Goal: Find specific page/section: Find specific page/section

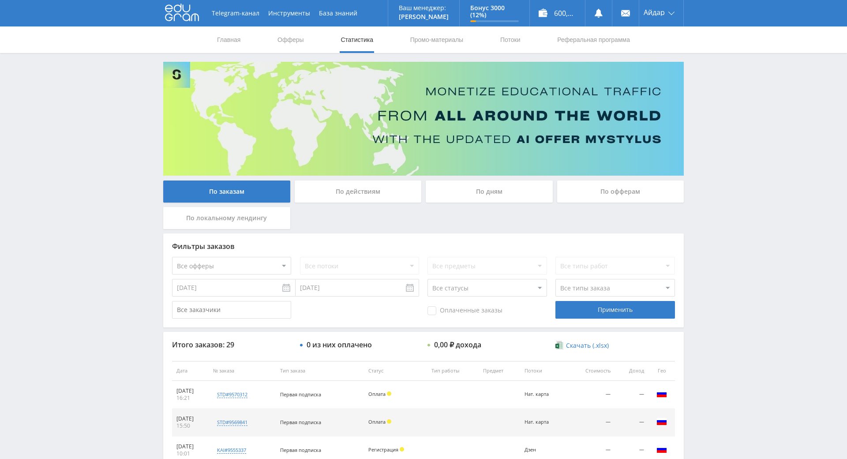
scroll to position [132, 0]
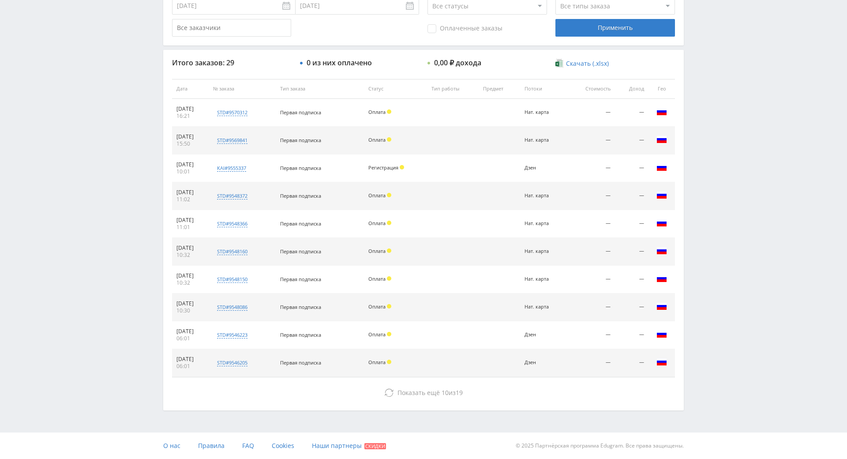
drag, startPoint x: 745, startPoint y: 226, endPoint x: 748, endPoint y: 215, distance: 10.9
click at [747, 221] on div "Telegram-канал Инструменты База знаний Ваш менеджер: [PERSON_NAME] Online @edug…" at bounding box center [423, 88] width 847 height 741
drag, startPoint x: 748, startPoint y: 215, endPoint x: 739, endPoint y: 173, distance: 42.9
click at [736, 165] on div "Telegram-канал Инструменты База знаний Ваш менеджер: [PERSON_NAME] Online @edug…" at bounding box center [423, 88] width 847 height 741
click at [738, 166] on div "Telegram-канал Инструменты База знаний Ваш менеджер: [PERSON_NAME] Online @edug…" at bounding box center [423, 88] width 847 height 741
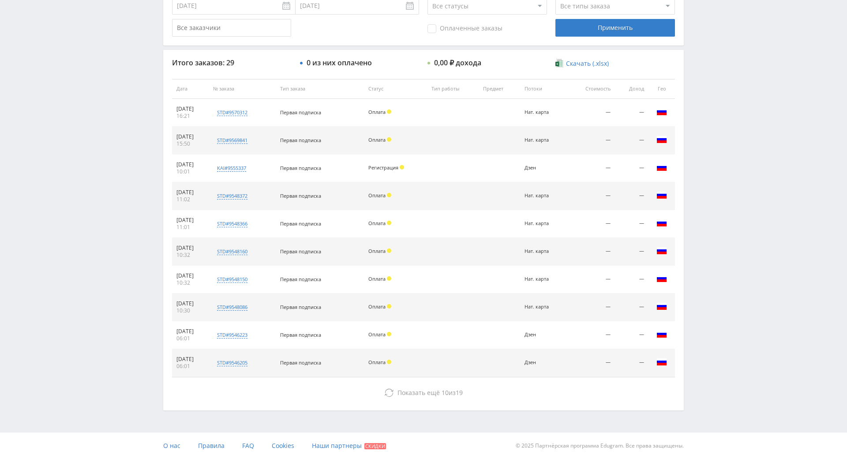
click at [713, 120] on div "Telegram-канал Инструменты База знаний Ваш менеджер: [PERSON_NAME] Online @edug…" at bounding box center [423, 88] width 847 height 741
click at [716, 125] on div "Telegram-канал Инструменты База знаний Ваш менеджер: [PERSON_NAME] Online @edug…" at bounding box center [423, 88] width 847 height 741
click at [715, 105] on div "Telegram-канал Инструменты База знаний Ваш менеджер: [PERSON_NAME] Online @edug…" at bounding box center [423, 88] width 847 height 741
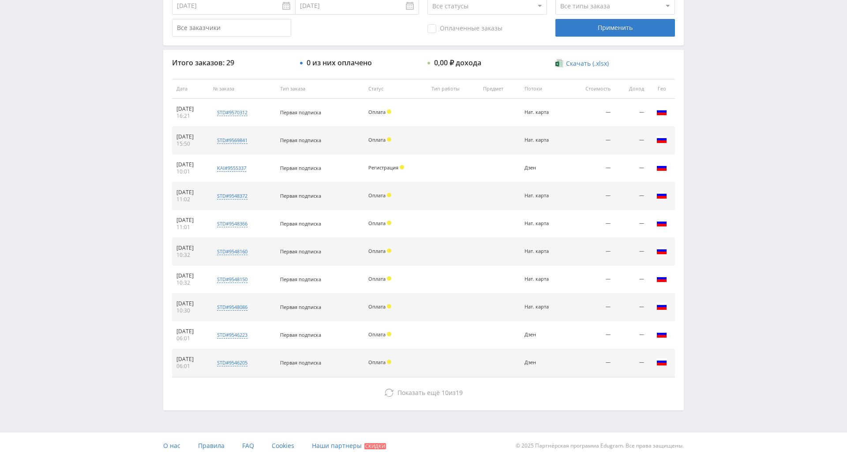
drag, startPoint x: 715, startPoint y: 105, endPoint x: 714, endPoint y: 81, distance: 24.8
drag, startPoint x: 714, startPoint y: 81, endPoint x: 564, endPoint y: 192, distance: 186.2
click at [712, 81] on div "Telegram-канал Инструменты База знаний Ваш менеджер: [PERSON_NAME] Online @edug…" at bounding box center [423, 88] width 847 height 741
